Goal: Task Accomplishment & Management: Manage account settings

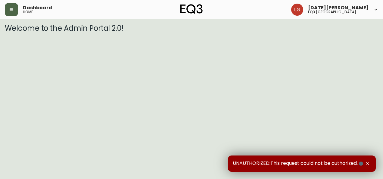
click at [14, 5] on button "button" at bounding box center [11, 9] width 13 height 13
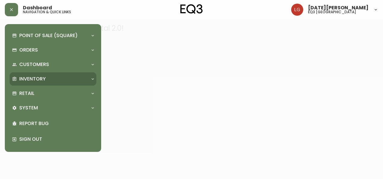
click at [45, 76] on p "Inventory" at bounding box center [32, 79] width 26 height 7
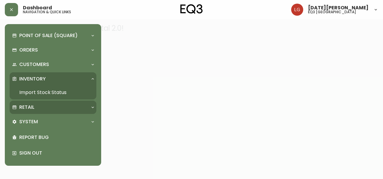
click at [45, 104] on div "Retail" at bounding box center [50, 107] width 76 height 7
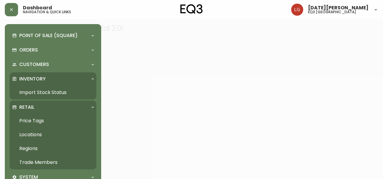
click at [34, 161] on link "Trade Members" at bounding box center [53, 162] width 87 height 14
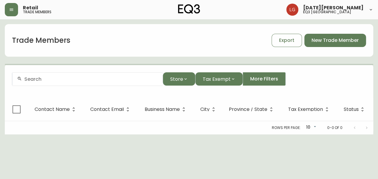
click at [74, 76] on input "text" at bounding box center [91, 79] width 134 height 6
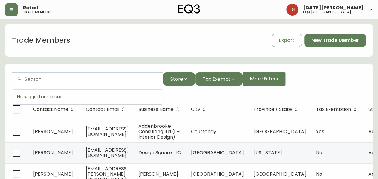
paste input "[EMAIL_ADDRESS][DOMAIN_NAME]"
drag, startPoint x: 45, startPoint y: 76, endPoint x: -1, endPoint y: 80, distance: 45.9
click at [0, 80] on html "Retail trade members [DATE][PERSON_NAME] eq3 [GEOGRAPHIC_DATA] Trade Members Ex…" at bounding box center [189, 173] width 378 height 347
click at [36, 79] on input "[DOMAIN_NAME]" at bounding box center [91, 79] width 134 height 6
drag, startPoint x: 76, startPoint y: 78, endPoint x: 69, endPoint y: 79, distance: 6.8
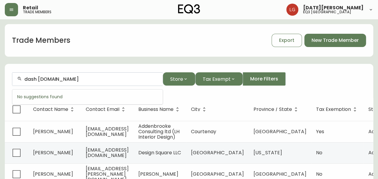
click at [69, 79] on input "dash [DOMAIN_NAME]" at bounding box center [91, 79] width 134 height 6
click at [54, 79] on input "dash wooddesign" at bounding box center [91, 79] width 134 height 6
click at [50, 79] on input "dash wooddesign" at bounding box center [91, 79] width 134 height 6
type input "dash wood design"
drag, startPoint x: 77, startPoint y: 78, endPoint x: 0, endPoint y: 81, distance: 77.2
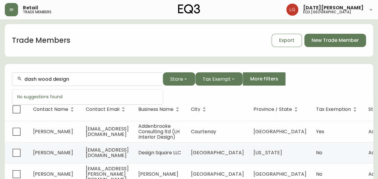
paste input "[PERSON_NAME]"
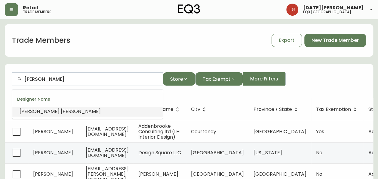
click at [64, 110] on li "[PERSON_NAME]" at bounding box center [87, 111] width 151 height 10
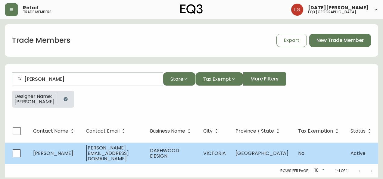
type input "[PERSON_NAME]"
click at [137, 155] on td "[PERSON_NAME][EMAIL_ADDRESS][DOMAIN_NAME]" at bounding box center [113, 152] width 64 height 21
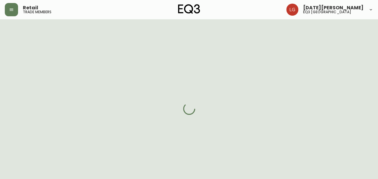
select select "BC"
select select "CA"
select select "CA_EN"
select select "Other"
select select "Interior Designer"
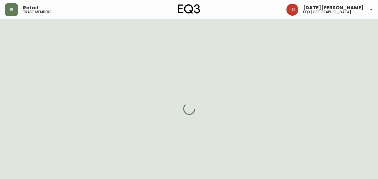
select select "cjw10z96p001r6gs00juufhhe"
select select "false"
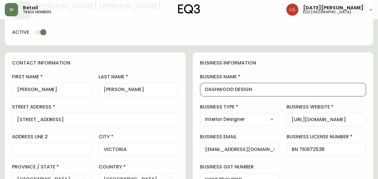
drag, startPoint x: 260, startPoint y: 90, endPoint x: 185, endPoint y: 91, distance: 74.1
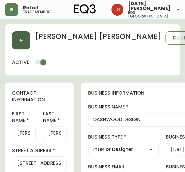
click at [16, 42] on button "button" at bounding box center [21, 40] width 18 height 18
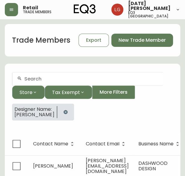
click at [67, 112] on icon "button" at bounding box center [66, 112] width 4 height 4
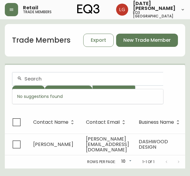
click at [39, 80] on input "text" at bounding box center [91, 79] width 134 height 6
paste input "[EMAIL_ADDRESS][DOMAIN_NAME]"
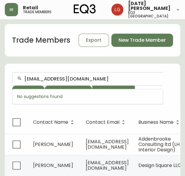
drag, startPoint x: 103, startPoint y: 76, endPoint x: 66, endPoint y: 78, distance: 37.1
click at [33, 83] on div "[EMAIL_ADDRESS][DOMAIN_NAME]" at bounding box center [87, 79] width 151 height 14
drag, startPoint x: 103, startPoint y: 79, endPoint x: 39, endPoint y: 82, distance: 63.9
click at [39, 82] on div "[EMAIL_ADDRESS][DOMAIN_NAME]" at bounding box center [87, 79] width 151 height 14
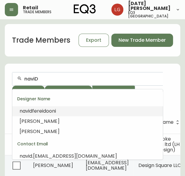
click at [50, 112] on span "fereidooni" at bounding box center [44, 111] width 24 height 7
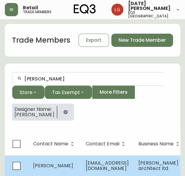
type input "[PERSON_NAME]"
click at [88, 165] on span "[EMAIL_ADDRESS][DOMAIN_NAME]" at bounding box center [107, 166] width 43 height 12
select select "BC"
select select "CA"
select select "CA_EN"
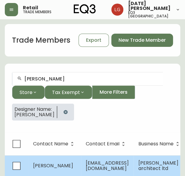
select select "Other"
select select "Architect"
select select "false"
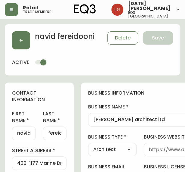
type input "EQ3 [GEOGRAPHIC_DATA]"
select select "cjw10z96p001r6gs00juufhhe"
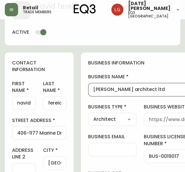
drag, startPoint x: 169, startPoint y: 88, endPoint x: 64, endPoint y: 85, distance: 105.1
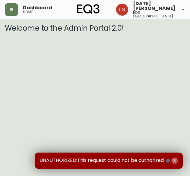
click at [174, 159] on button "button" at bounding box center [174, 161] width 7 height 7
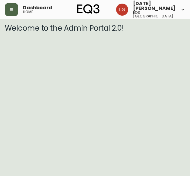
click at [11, 8] on icon "button" at bounding box center [11, 9] width 5 height 5
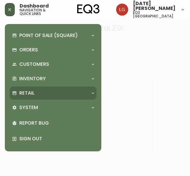
click at [45, 95] on div "Retail" at bounding box center [50, 93] width 76 height 7
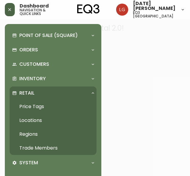
click at [42, 149] on link "Trade Members" at bounding box center [53, 149] width 87 height 14
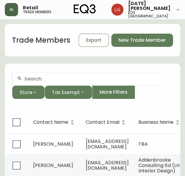
click at [40, 82] on div at bounding box center [87, 79] width 151 height 14
paste input "Yasuko Donily"
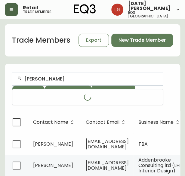
type input "Yasuko Donily"
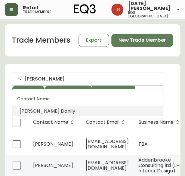
click at [60, 112] on span at bounding box center [60, 111] width 1 height 7
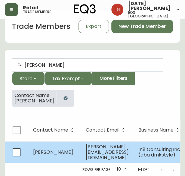
scroll to position [18, 0]
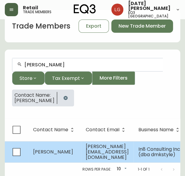
click at [80, 142] on td "Yasuko Donily" at bounding box center [54, 152] width 53 height 21
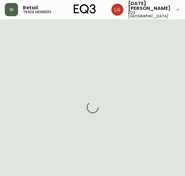
select select "BC"
select select "CA"
select select "CA_EN"
select select "Other"
select select "Interior Designer"
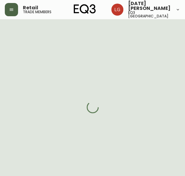
select select "false"
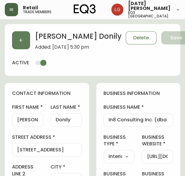
type input "EQ3 [GEOGRAPHIC_DATA]"
select select "cjw10z96p001r6gs00juufhhe"
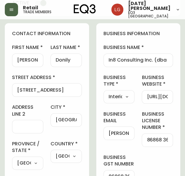
scroll to position [60, 0]
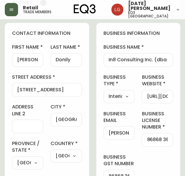
click at [145, 56] on div "In8 Consulting Inc. (dba dmkstyle)" at bounding box center [139, 60] width 70 height 14
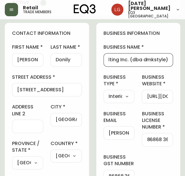
click at [151, 62] on input "In8 Consulting Inc. (dba dmkstyle)" at bounding box center [139, 60] width 60 height 6
